Goal: Task Accomplishment & Management: Use online tool/utility

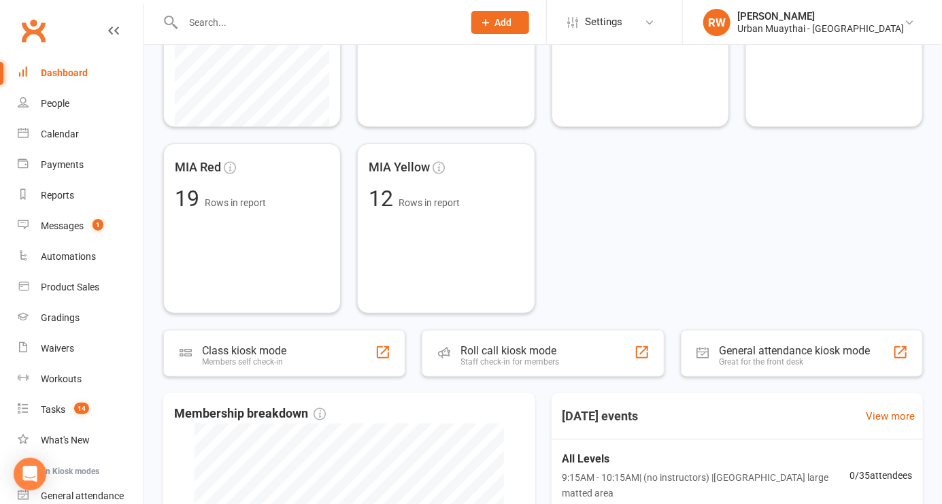
scroll to position [343, 0]
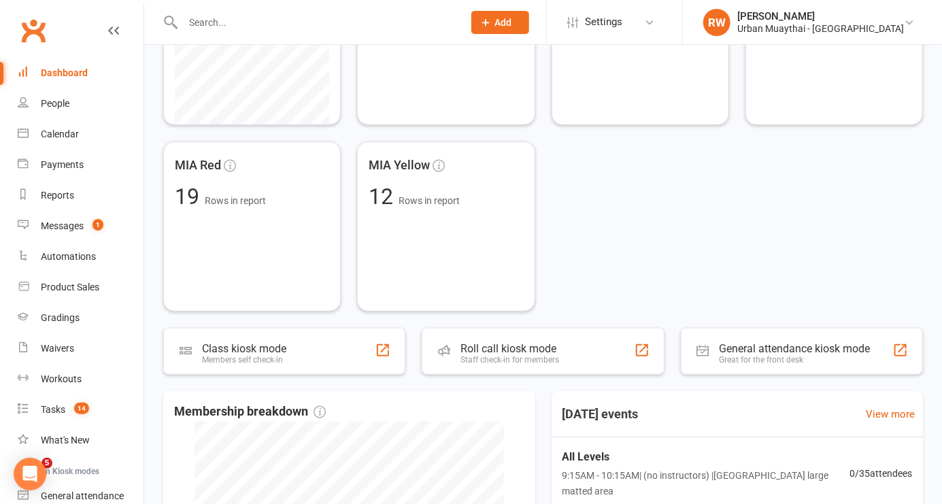
click at [520, 363] on div "Staff check-in for members" at bounding box center [509, 360] width 99 height 10
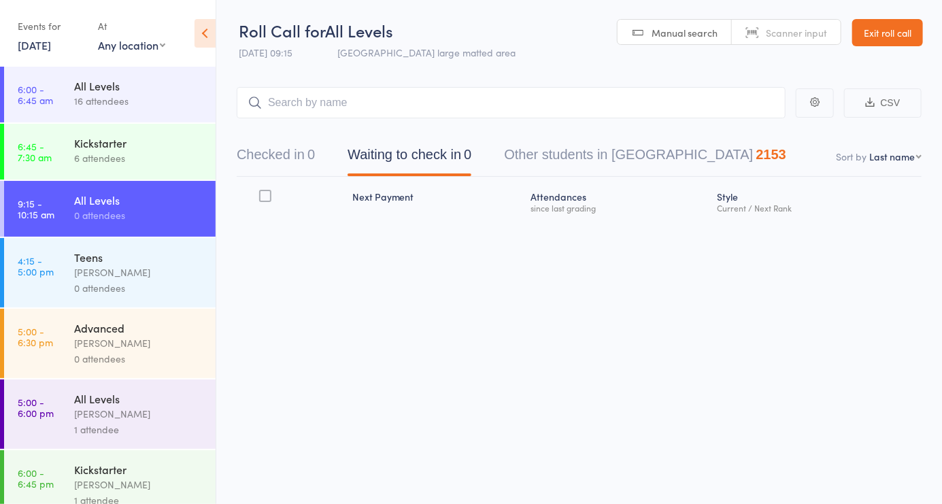
click at [811, 33] on span "Scanner input" at bounding box center [796, 33] width 61 height 14
click at [907, 163] on select "First name Last name Birthday today? Behind on payments? Check in time Next pay…" at bounding box center [895, 157] width 52 height 14
select select "4"
click at [869, 150] on select "First name Last name Birthday today? Behind on payments? Check in time Next pay…" at bounding box center [895, 157] width 52 height 14
click at [578, 322] on div "Roll Call for All Levels 15 Oct 09:15 Miami large matted area Manual search Sca…" at bounding box center [471, 252] width 942 height 504
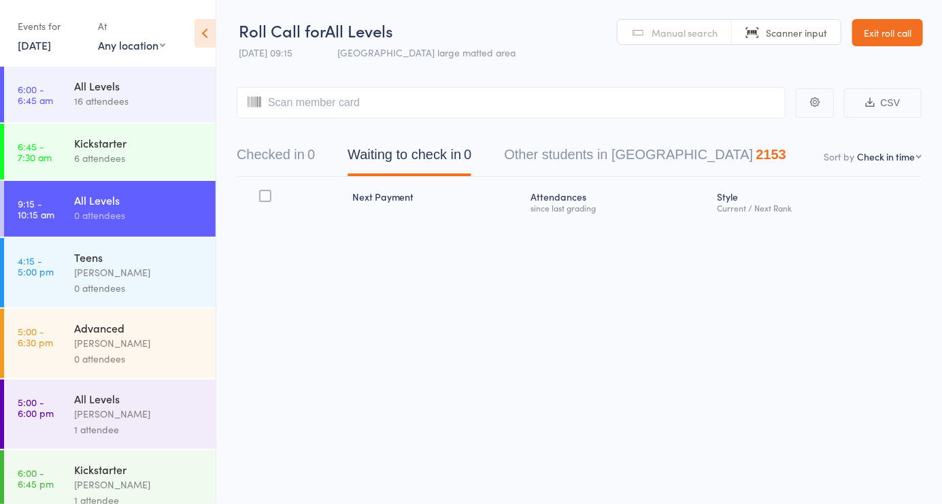
click at [324, 97] on input "search" at bounding box center [511, 102] width 549 height 31
click at [277, 158] on button "Checked in 0" at bounding box center [276, 158] width 78 height 36
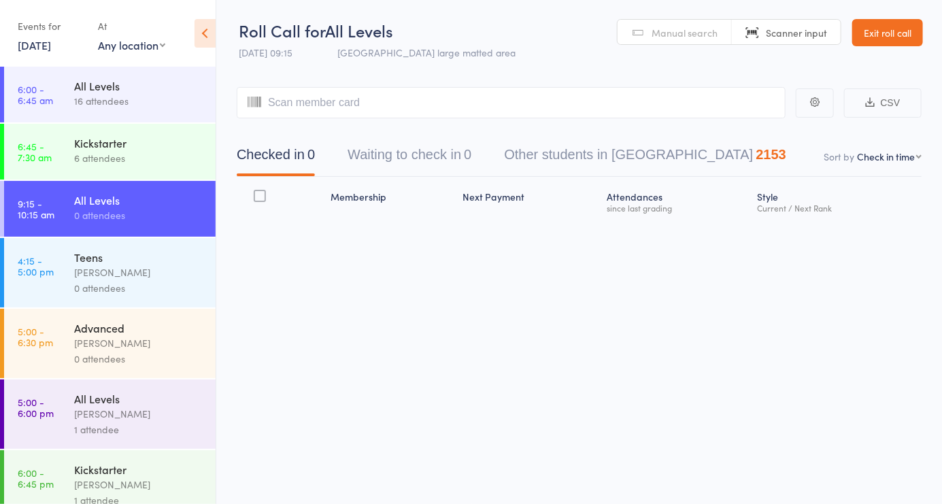
click at [789, 40] on link "Scanner input" at bounding box center [786, 33] width 109 height 26
click at [783, 31] on span "Scanner input" at bounding box center [796, 33] width 61 height 14
type input "5821"
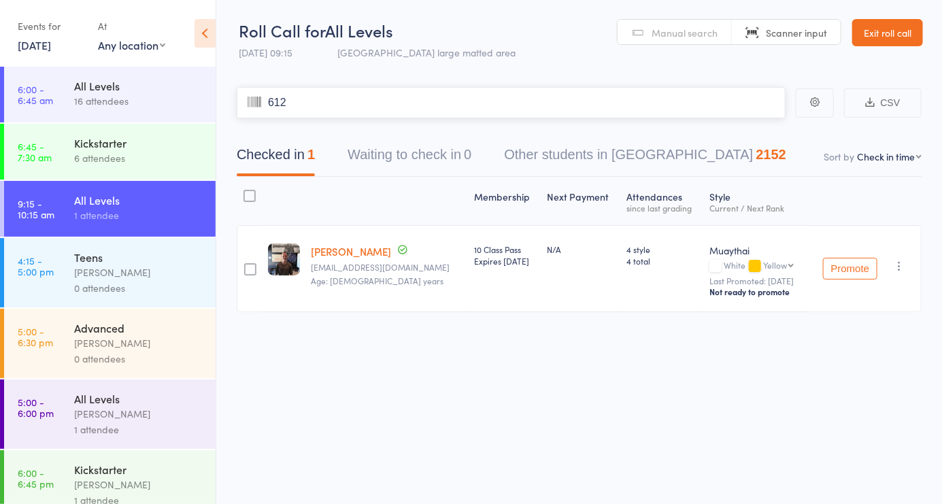
type input "6123"
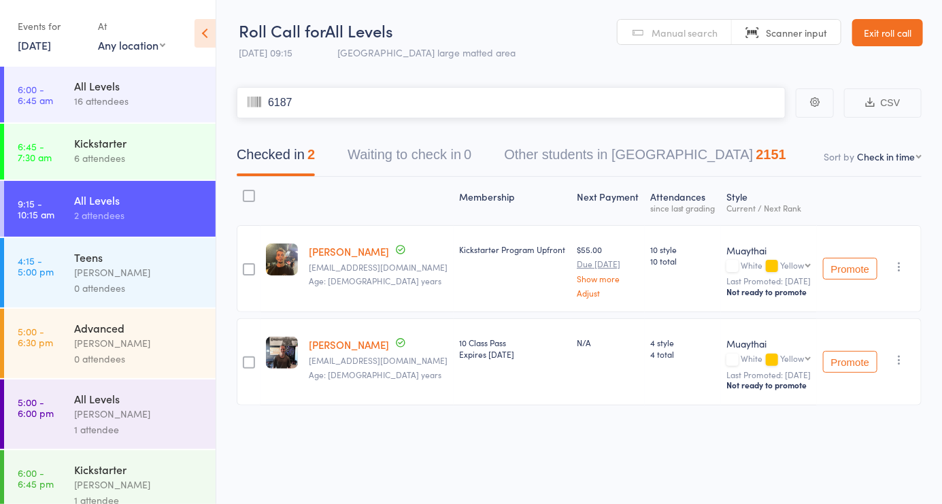
type input "6187"
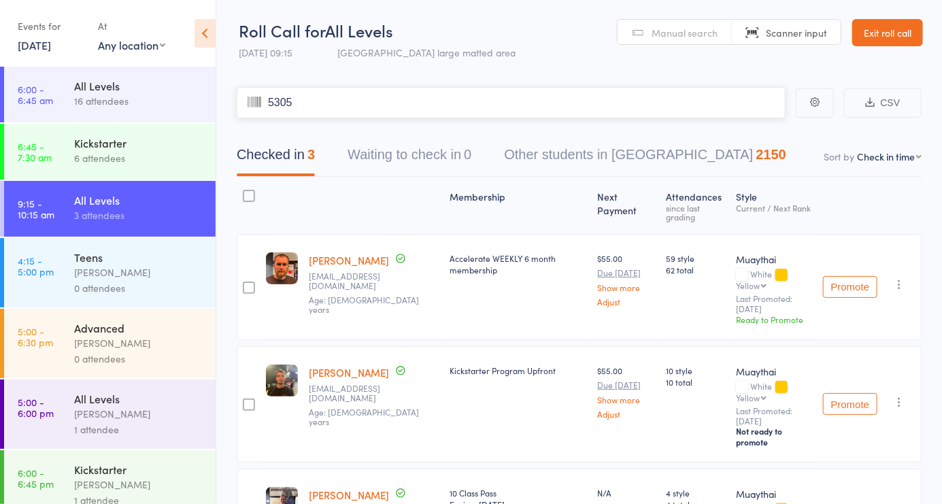
type input "5305"
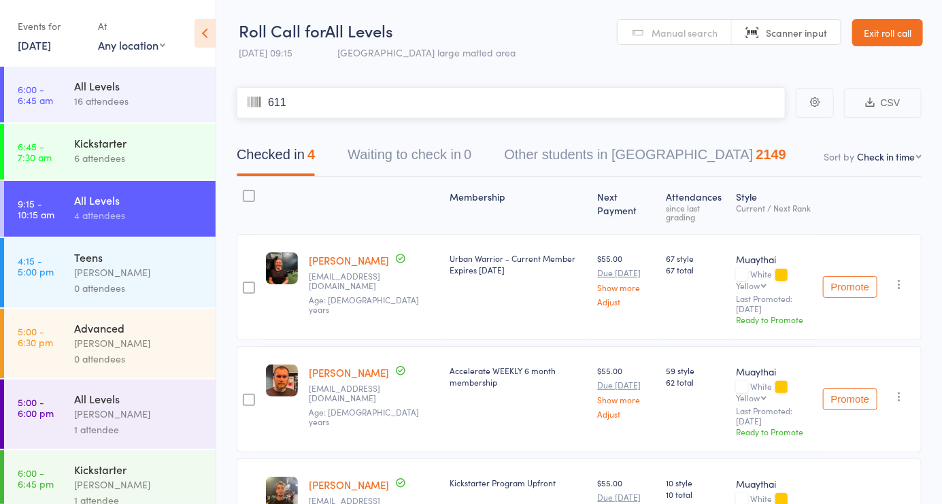
type input "6116"
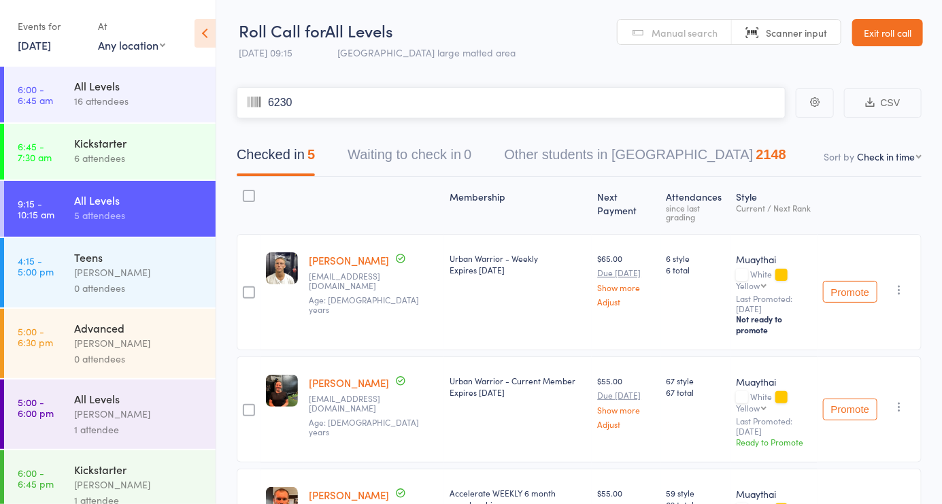
type input "6230"
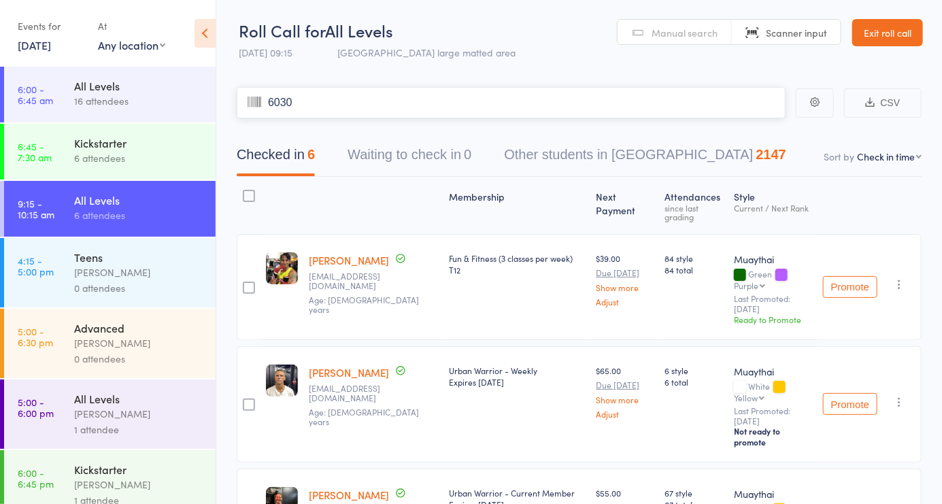
type input "6030"
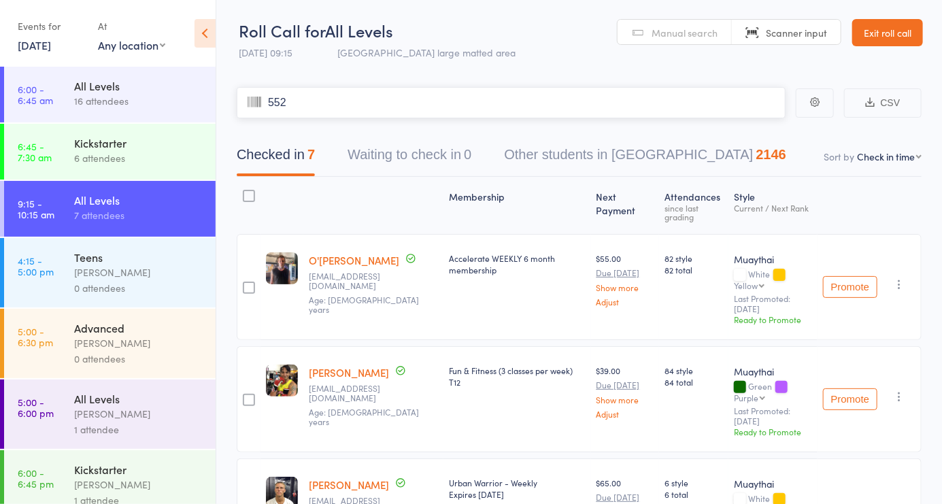
type input "5528"
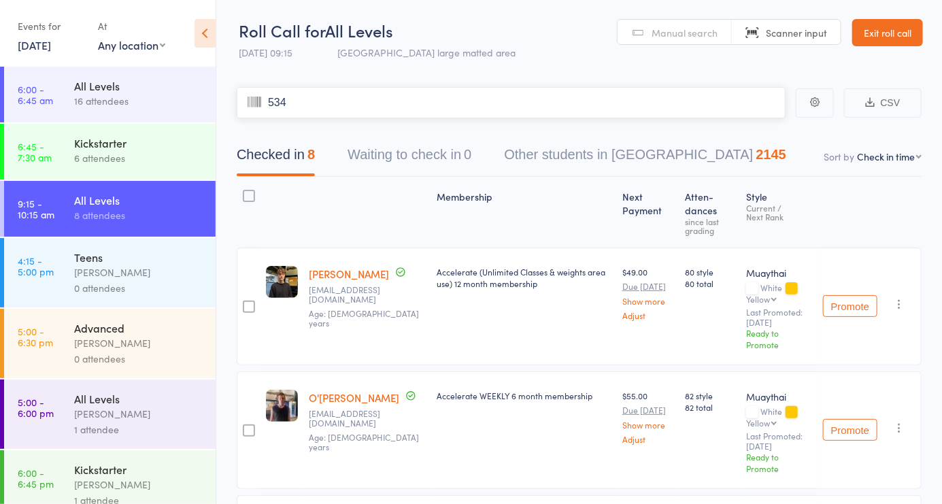
type input "5342"
